Goal: Task Accomplishment & Management: Use online tool/utility

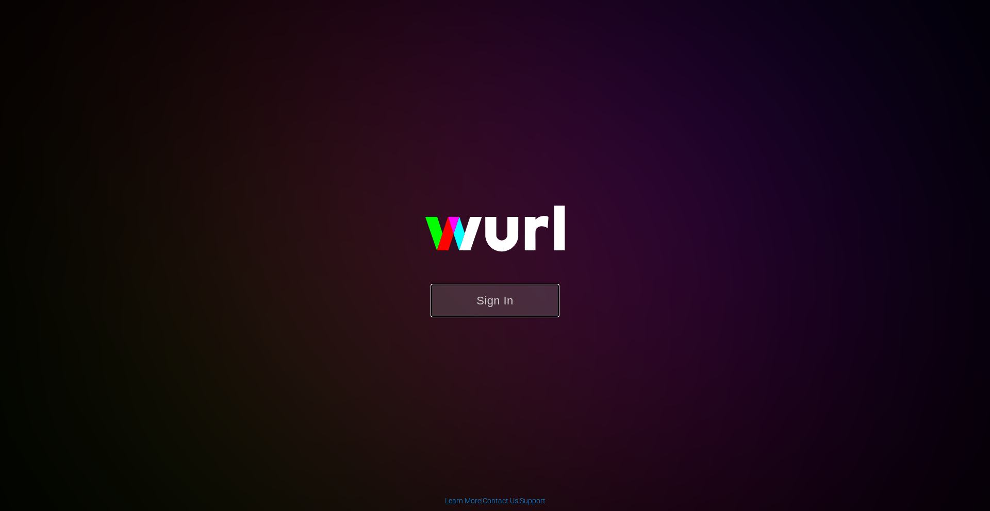
click at [514, 295] on button "Sign In" at bounding box center [494, 300] width 129 height 33
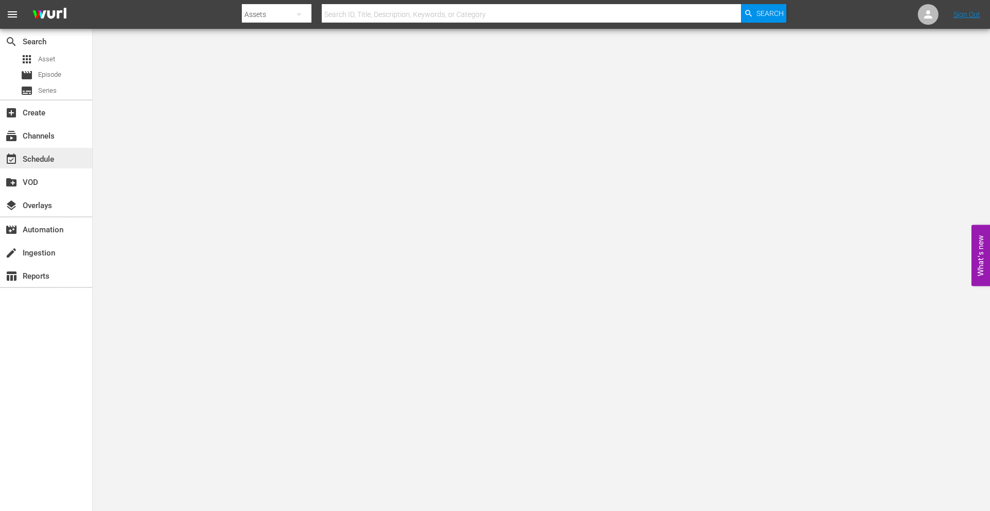
click at [51, 154] on div "event_available Schedule" at bounding box center [29, 157] width 58 height 9
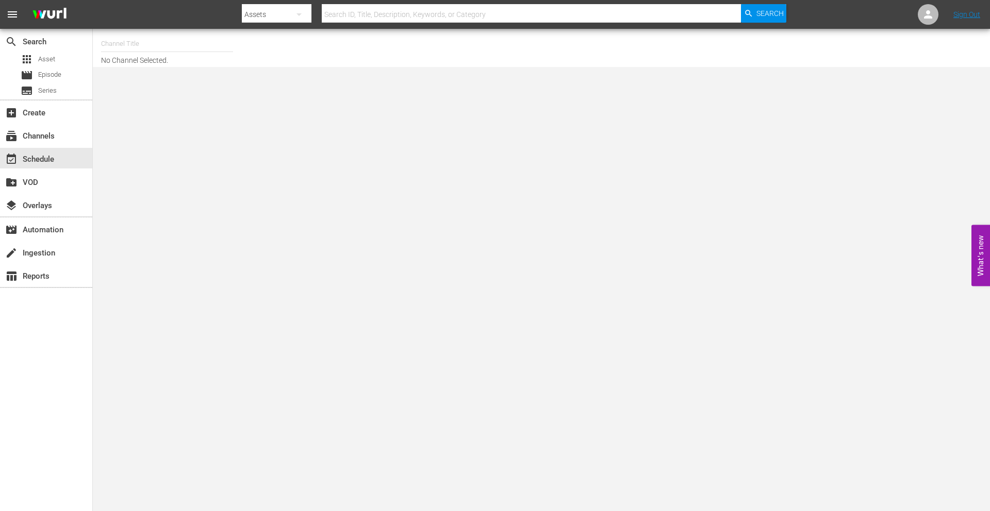
click at [427, 6] on input "text" at bounding box center [531, 14] width 419 height 25
click at [32, 157] on div "event_available Schedule" at bounding box center [29, 157] width 58 height 9
click at [163, 68] on body "menu Search By Assets Search ID, Title, Description, Keywords, or Category Sear…" at bounding box center [495, 255] width 990 height 511
click at [157, 47] on input "text" at bounding box center [167, 43] width 132 height 25
type input "p"
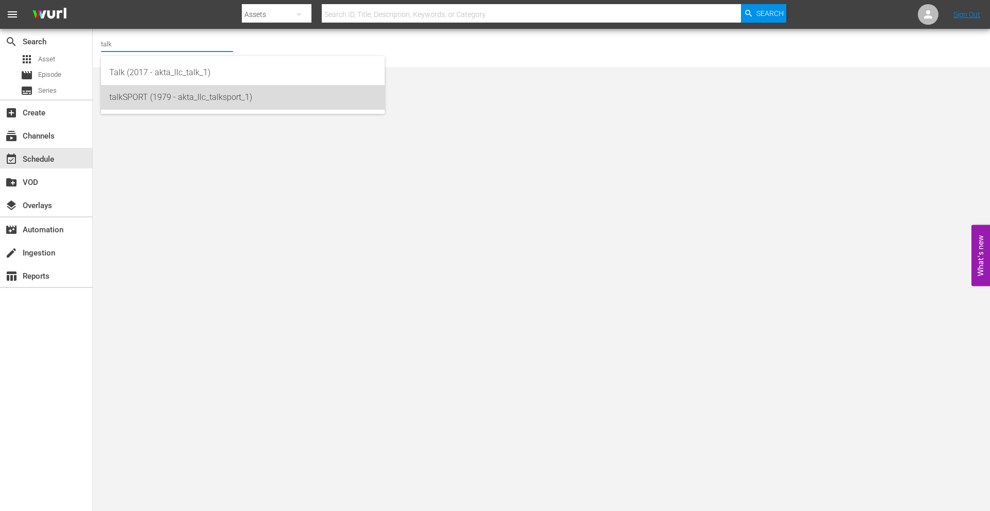
click at [213, 92] on div "talkSPORT (1979 - akta_llc_talksport_1)" at bounding box center [242, 97] width 267 height 25
type input "talkSPORT (1979 - akta_llc_talksport_1)"
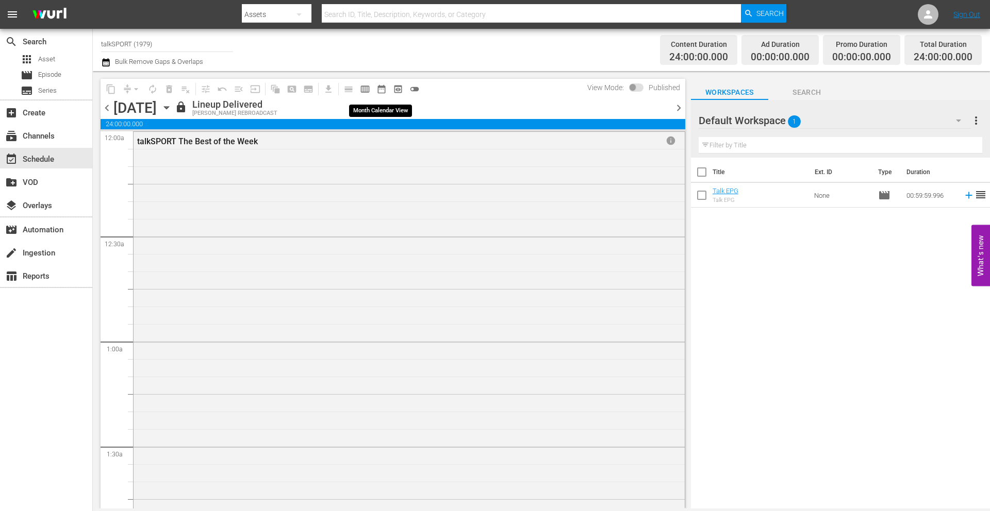
click at [378, 89] on span "date_range_outlined" at bounding box center [381, 89] width 10 height 10
